Goal: Task Accomplishment & Management: Complete application form

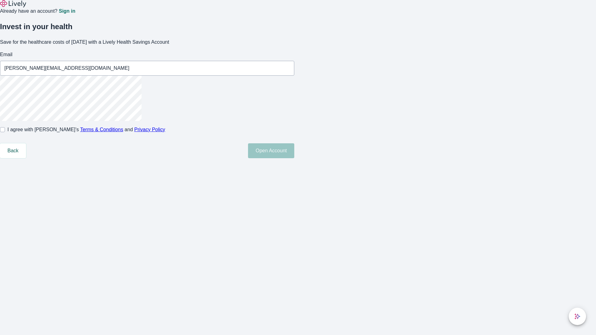
click at [5, 132] on input "I agree with Lively’s Terms & Conditions and Privacy Policy" at bounding box center [2, 129] width 5 height 5
checkbox input "true"
click at [294, 158] on button "Open Account" at bounding box center [271, 150] width 46 height 15
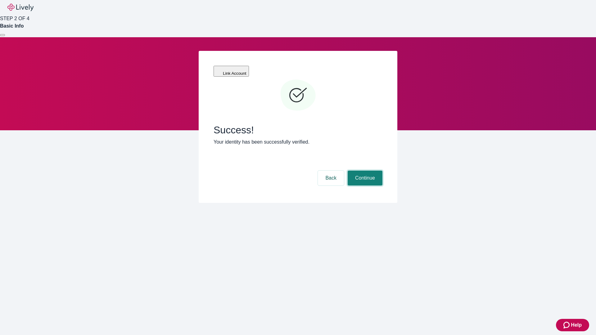
click at [364, 171] on button "Continue" at bounding box center [365, 178] width 35 height 15
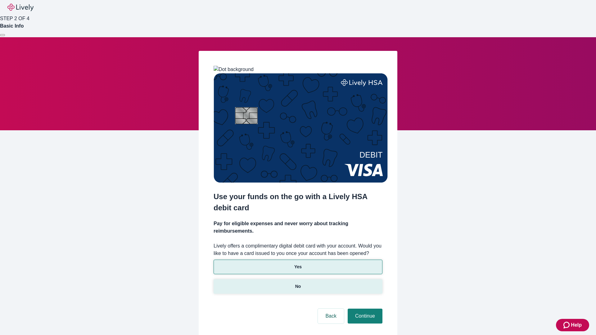
click at [298, 283] on p "No" at bounding box center [298, 286] width 6 height 7
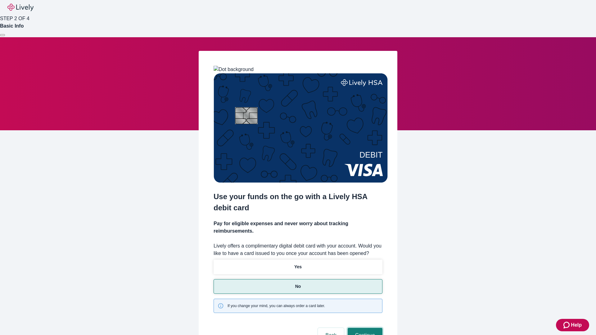
click at [364, 328] on button "Continue" at bounding box center [365, 335] width 35 height 15
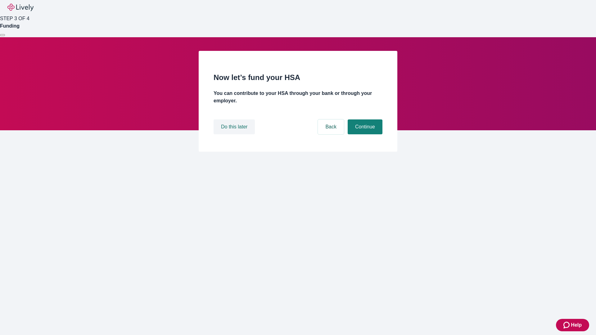
click at [235, 134] on button "Do this later" at bounding box center [234, 127] width 41 height 15
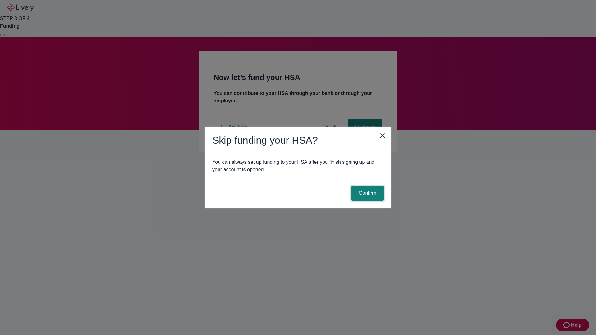
click at [367, 193] on button "Confirm" at bounding box center [367, 193] width 32 height 15
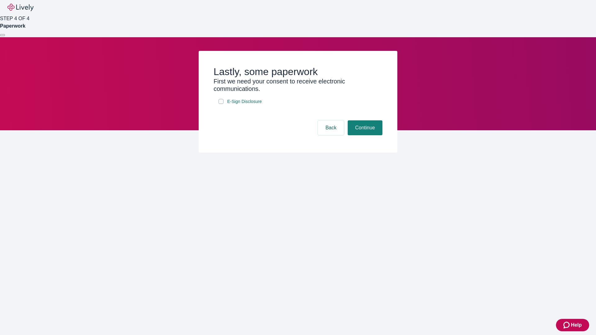
click at [221, 104] on input "E-Sign Disclosure" at bounding box center [221, 101] width 5 height 5
checkbox input "true"
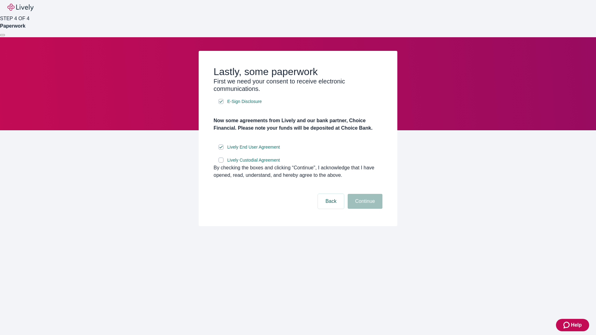
click at [221, 163] on input "Lively Custodial Agreement" at bounding box center [221, 160] width 5 height 5
checkbox input "true"
click at [364, 209] on button "Continue" at bounding box center [365, 201] width 35 height 15
